Goal: Browse casually

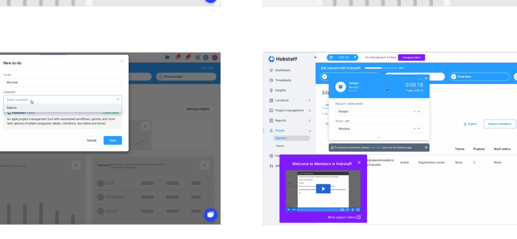
scroll to position [734, 0]
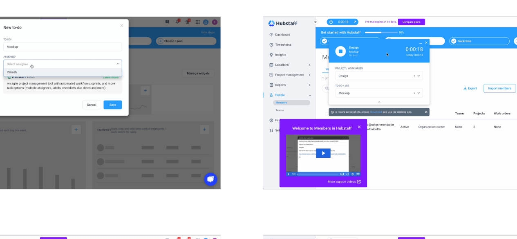
click at [320, 170] on img "open lightbox" at bounding box center [390, 135] width 222 height 122
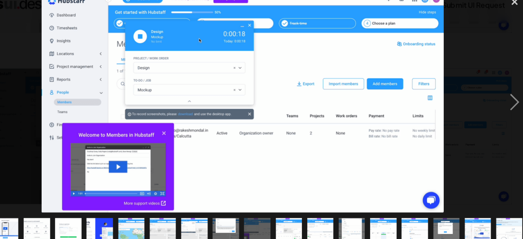
scroll to position [740, 0]
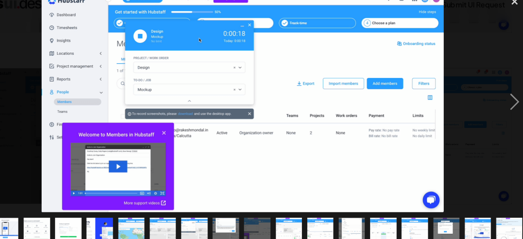
click at [147, 167] on img at bounding box center [261, 105] width 366 height 201
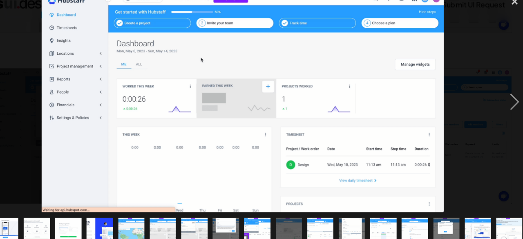
click at [160, 219] on img "show item 6 of 25" at bounding box center [160, 222] width 44 height 24
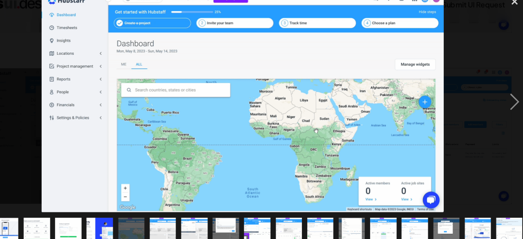
click at [190, 218] on img "show item 7 of 25" at bounding box center [189, 222] width 44 height 24
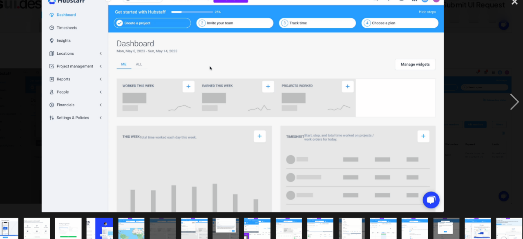
click at [213, 221] on img "show item 8 of 25" at bounding box center [218, 222] width 44 height 24
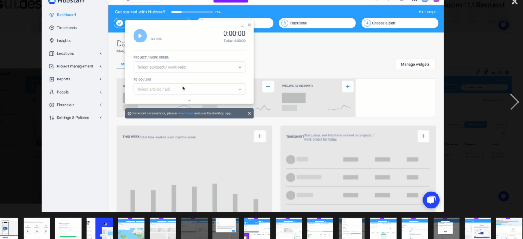
click at [274, 219] on img "show item 10 of 25" at bounding box center [275, 222] width 44 height 24
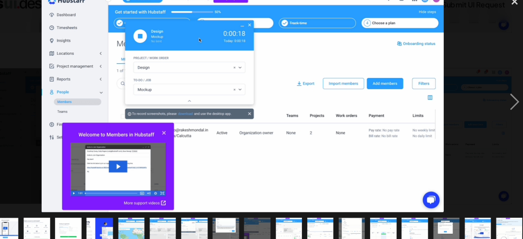
click at [306, 218] on img "show item 11 of 25" at bounding box center [303, 222] width 44 height 24
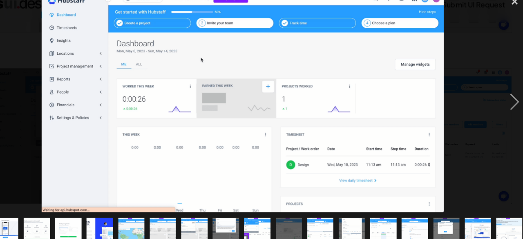
click at [331, 216] on img "show item 12 of 25" at bounding box center [332, 222] width 44 height 24
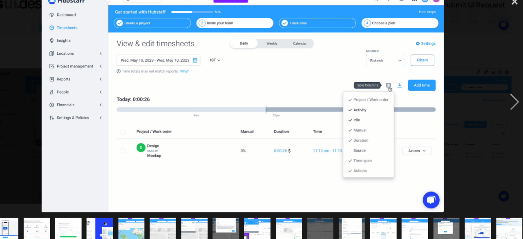
click at [355, 216] on img "show item 13 of 25" at bounding box center [361, 222] width 44 height 24
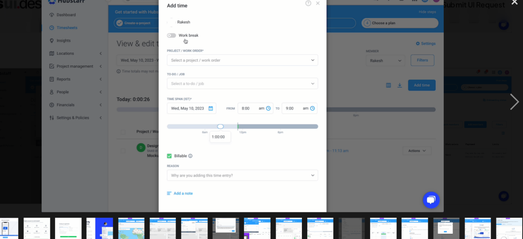
click at [385, 216] on img "show item 14 of 25" at bounding box center [390, 222] width 44 height 24
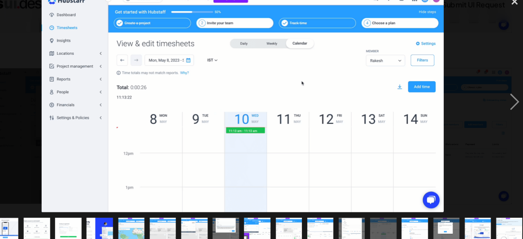
click at [339, 216] on img "show item 12 of 25" at bounding box center [332, 222] width 44 height 24
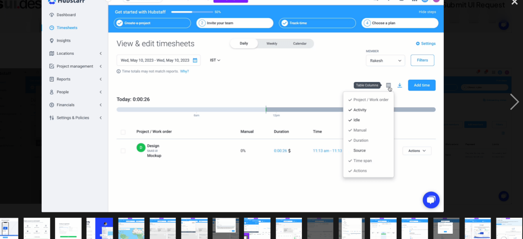
click at [368, 216] on img "show item 13 of 25" at bounding box center [361, 222] width 44 height 24
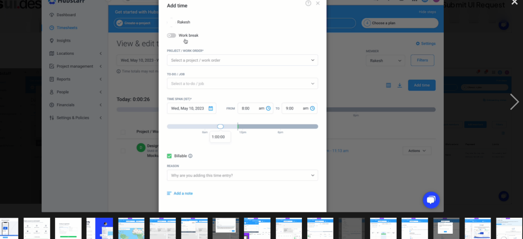
click at [386, 216] on img "show item 14 of 25" at bounding box center [390, 222] width 44 height 24
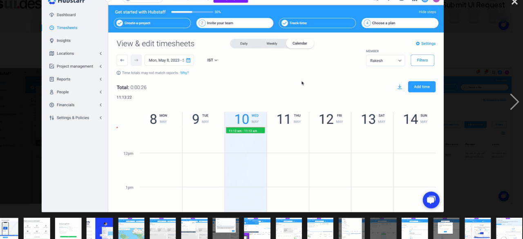
click at [408, 212] on img "show item 15 of 25" at bounding box center [418, 222] width 44 height 24
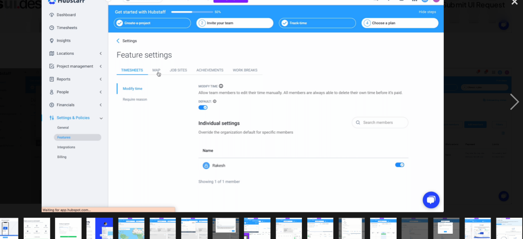
click at [444, 214] on img "show item 16 of 25" at bounding box center [447, 222] width 44 height 24
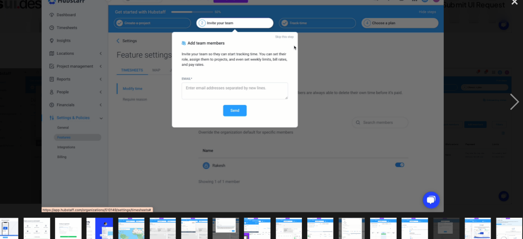
click at [468, 216] on img "show item 17 of 25" at bounding box center [476, 222] width 44 height 24
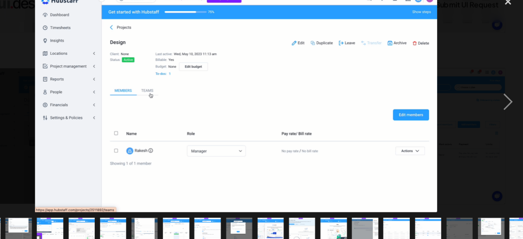
scroll to position [0, 166]
